Goal: Transaction & Acquisition: Purchase product/service

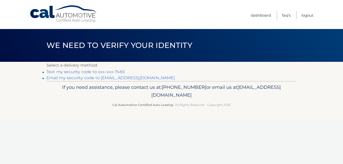
click at [119, 70] on link "Text my security code to xxx-xxx-7465" at bounding box center [86, 72] width 78 height 5
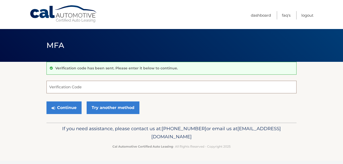
click at [49, 86] on input "Verification Code" at bounding box center [172, 87] width 250 height 13
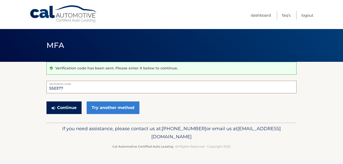
type input "550377"
click at [69, 110] on button "Continue" at bounding box center [64, 108] width 35 height 13
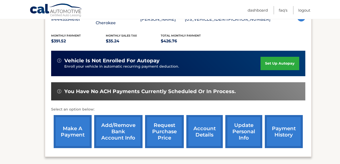
scroll to position [126, 0]
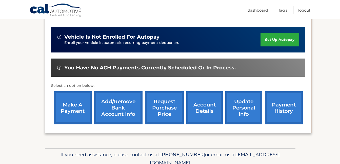
click at [71, 113] on link "make a payment" at bounding box center [73, 108] width 38 height 33
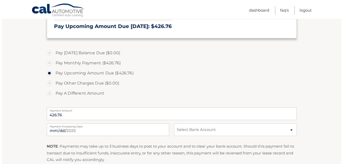
scroll to position [152, 0]
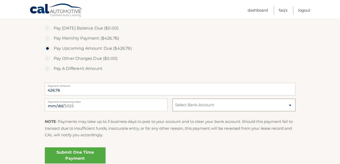
click at [289, 106] on select "Select Bank Account Checking BANK OF AMERICA N.A. *****8828 Checking BANK OF AM…" at bounding box center [233, 105] width 123 height 13
select select "ZjQ5NmFjYWUtZGMwNS00YTJjLWFjMzAtYjViZjQ4ZDM1OGFi"
click at [172, 99] on select "Select Bank Account Checking BANK OF AMERICA N.A. *****8828 Checking BANK OF AM…" at bounding box center [233, 105] width 123 height 13
click at [79, 156] on link "Submit One Time Payment" at bounding box center [75, 156] width 61 height 16
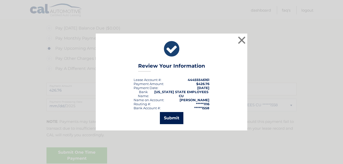
click at [174, 118] on button "Submit" at bounding box center [172, 118] width 24 height 12
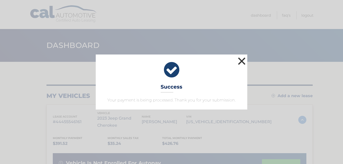
click at [242, 63] on button "×" at bounding box center [242, 61] width 10 height 10
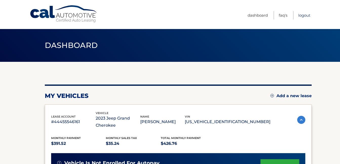
click at [304, 14] on link "Logout" at bounding box center [304, 15] width 12 height 8
